Goal: Information Seeking & Learning: Learn about a topic

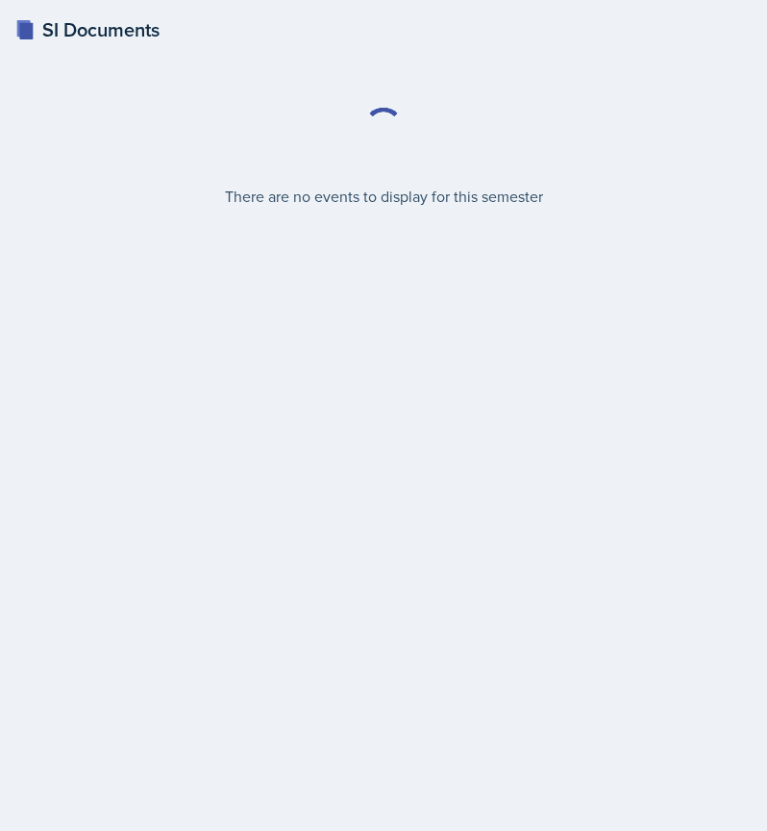
select select "2bed604d-1099-4043-b1bc-2365e8740244"
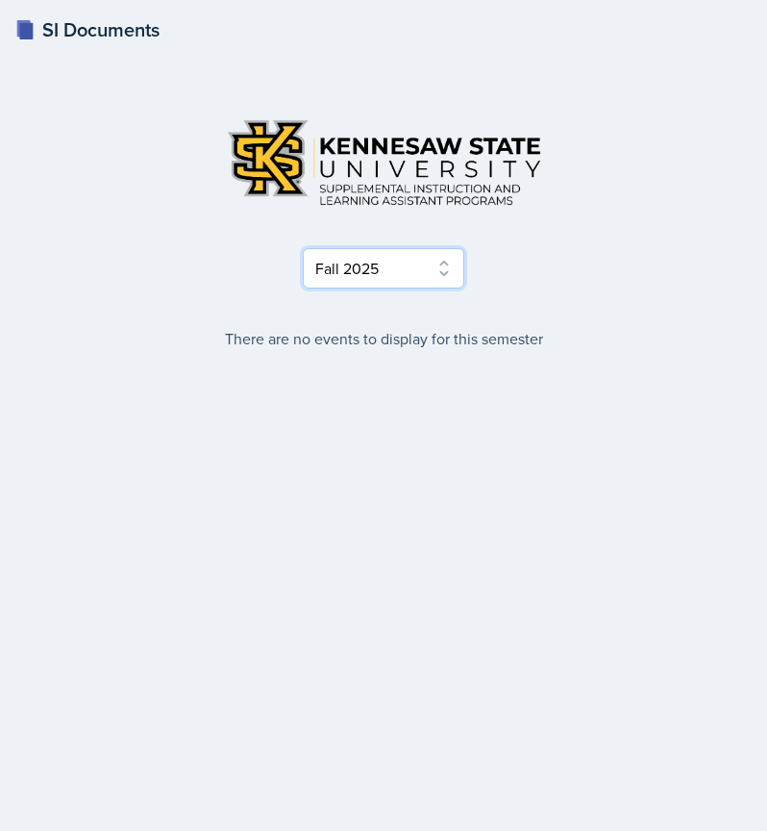
click at [346, 263] on select "Select Semester Fall 2025 Summer 2025 Spring 2025 Fall 2024 Summer 2024 Spring …" at bounding box center [383, 268] width 161 height 40
click at [303, 248] on select "Select Semester Fall 2025 Summer 2025 Spring 2025 Fall 2024 Summer 2024 Spring …" at bounding box center [383, 268] width 161 height 40
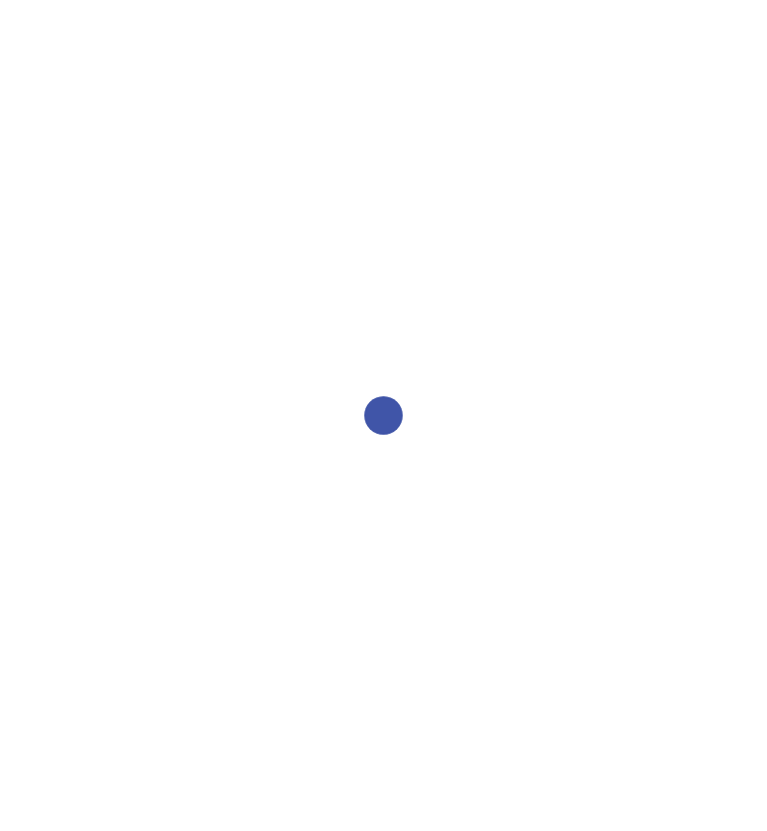
select select "2bed604d-1099-4043-b1bc-2365e8740244"
